Goal: Task Accomplishment & Management: Manage account settings

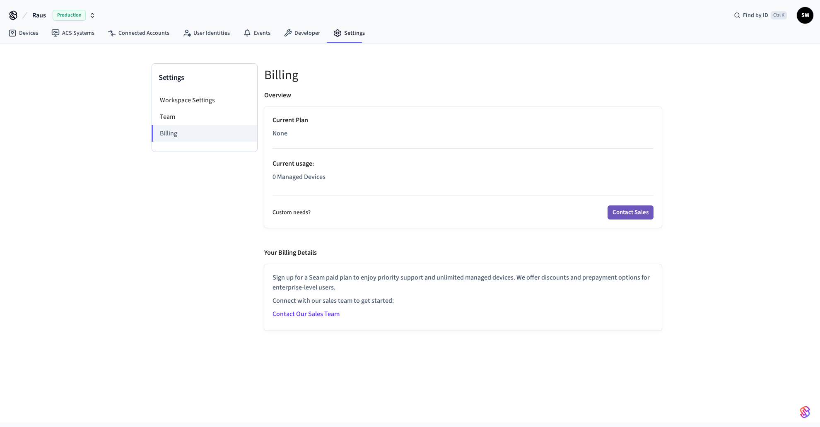
click at [628, 214] on button "Contact Sales" at bounding box center [631, 212] width 46 height 14
click at [193, 100] on li "Workspace Settings" at bounding box center [204, 100] width 105 height 17
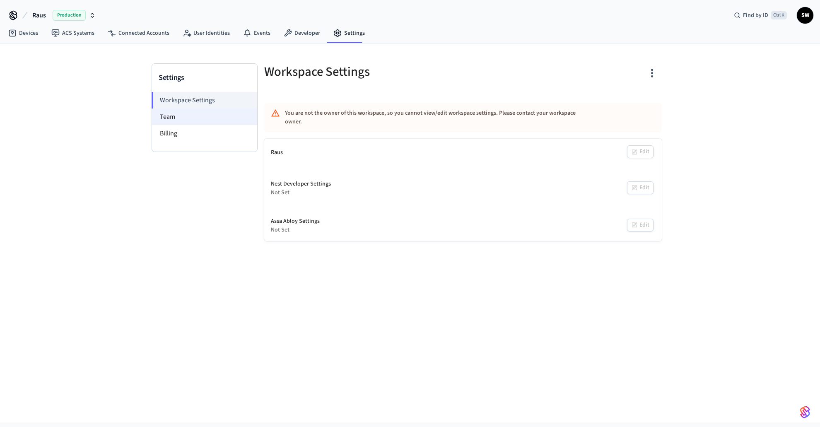
click at [177, 114] on li "Team" at bounding box center [204, 117] width 105 height 17
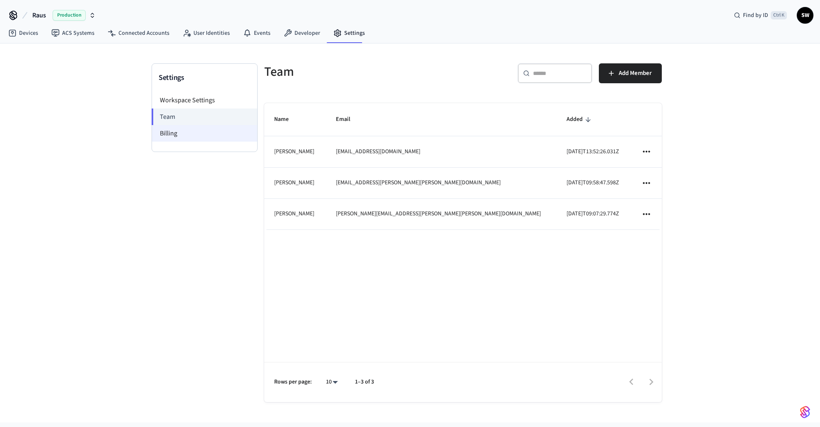
click at [178, 132] on li "Billing" at bounding box center [204, 133] width 105 height 17
